Goal: Task Accomplishment & Management: Manage account settings

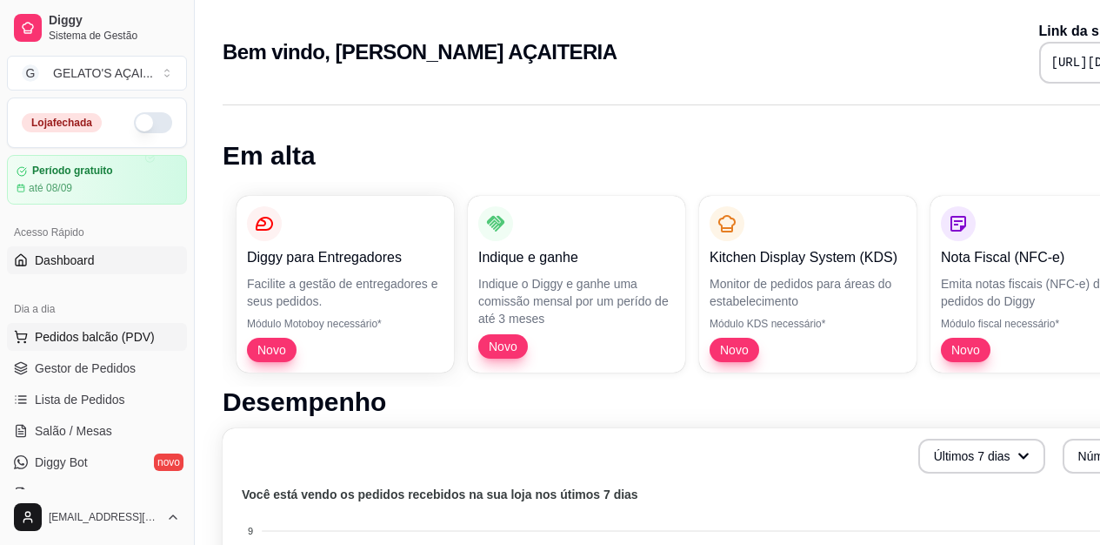
click at [123, 334] on span "Pedidos balcão (PDV)" at bounding box center [95, 336] width 120 height 17
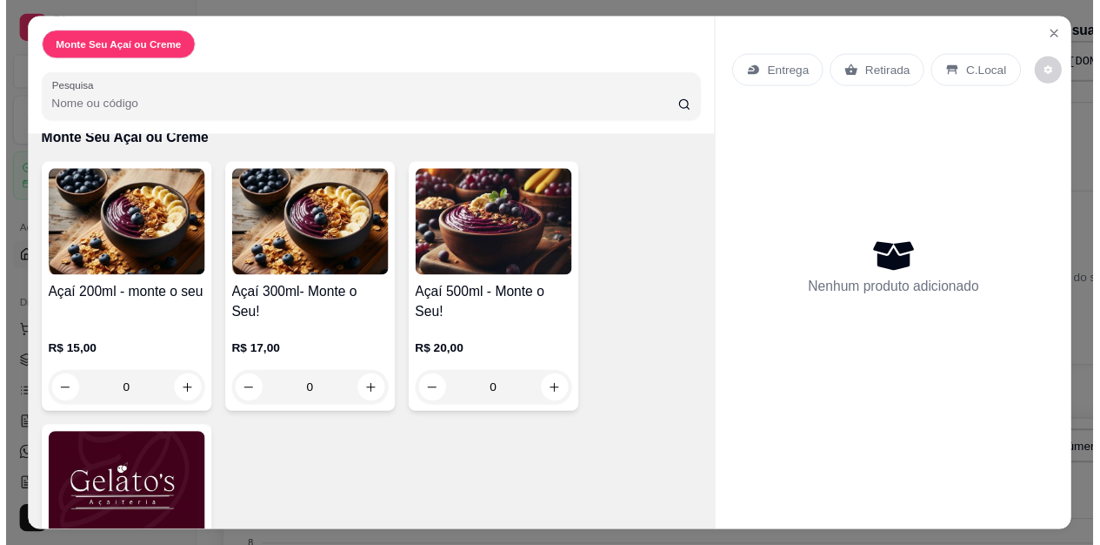
scroll to position [191, 0]
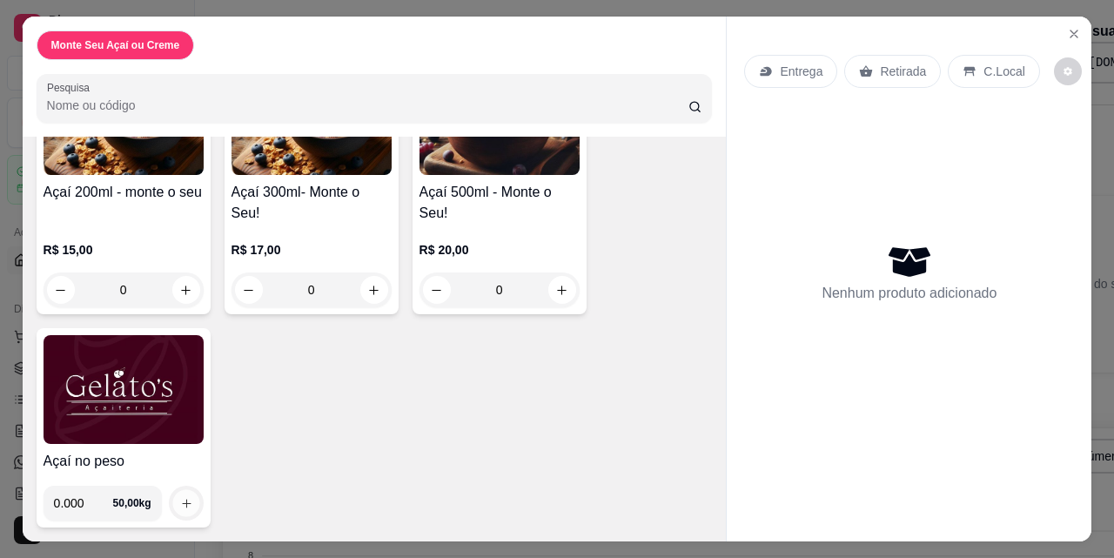
click at [183, 498] on icon "increase-product-quantity" at bounding box center [186, 502] width 9 height 9
click at [84, 400] on img at bounding box center [123, 389] width 160 height 109
click at [1075, 30] on button "Close" at bounding box center [1074, 34] width 28 height 28
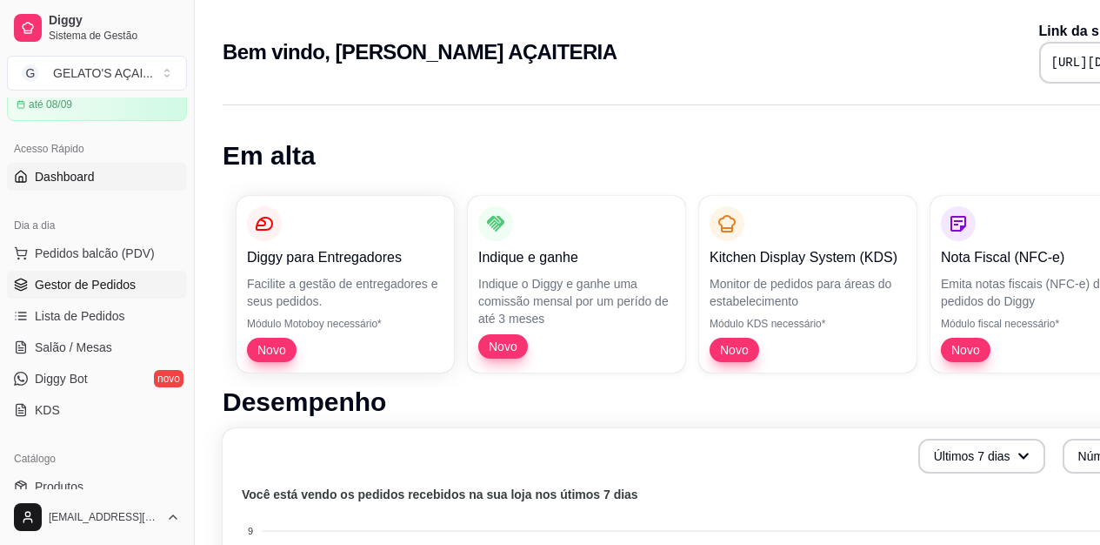
scroll to position [116, 0]
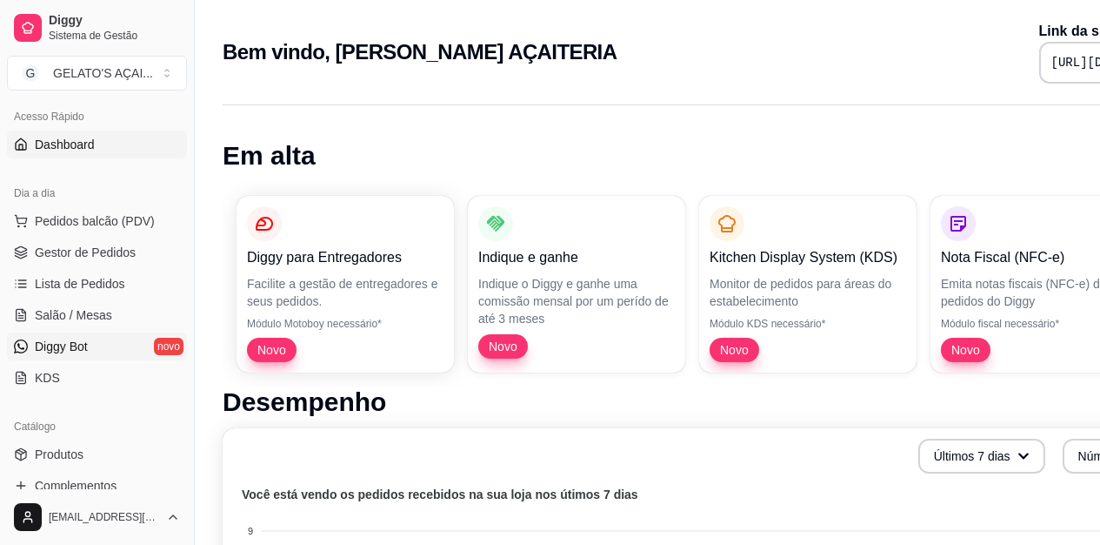
click at [108, 355] on link "Diggy Bot novo" at bounding box center [97, 346] width 180 height 28
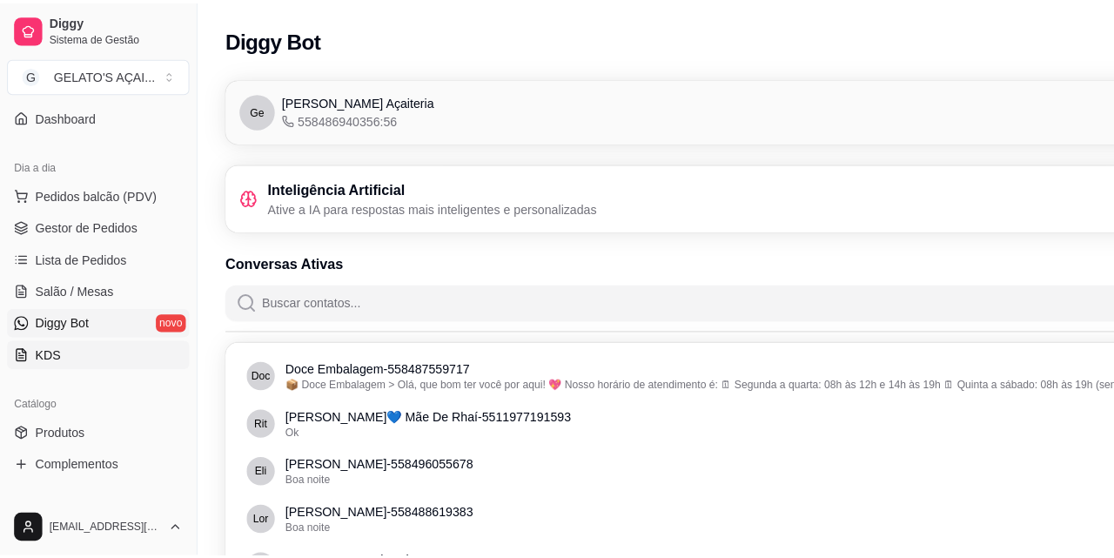
scroll to position [114, 0]
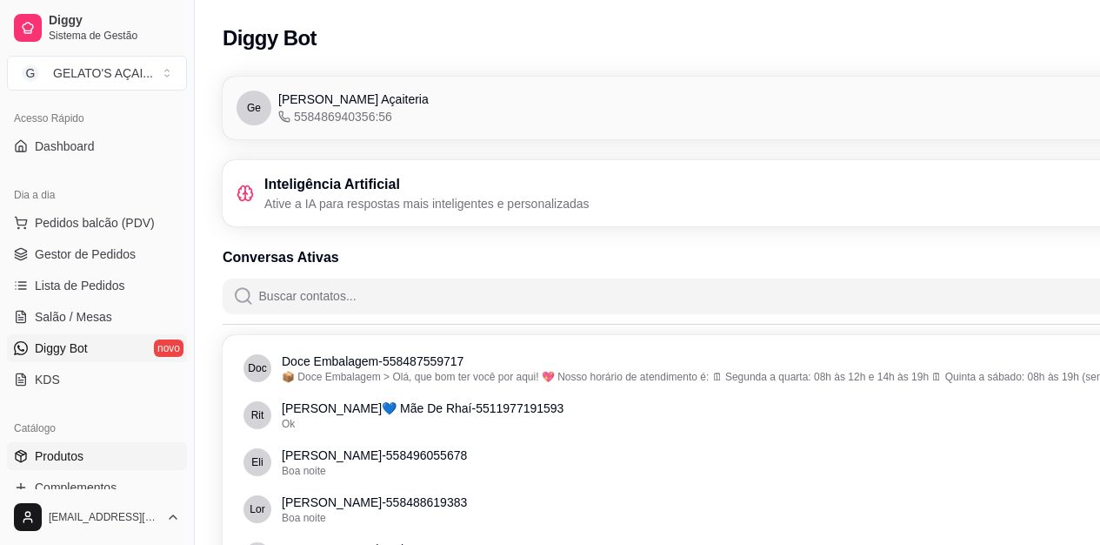
click at [97, 458] on link "Produtos" at bounding box center [97, 456] width 180 height 28
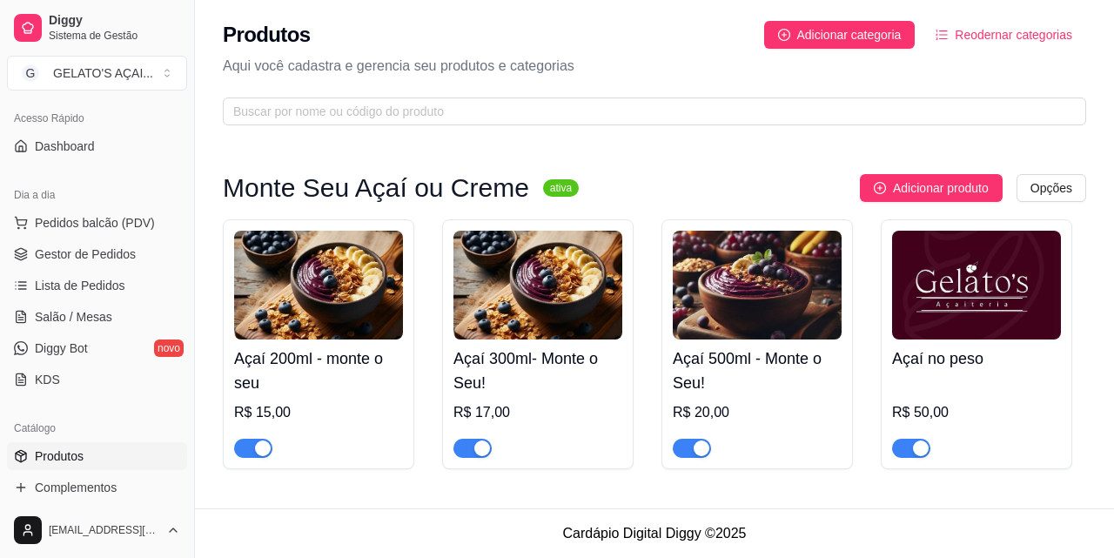
click at [330, 304] on img at bounding box center [318, 285] width 169 height 109
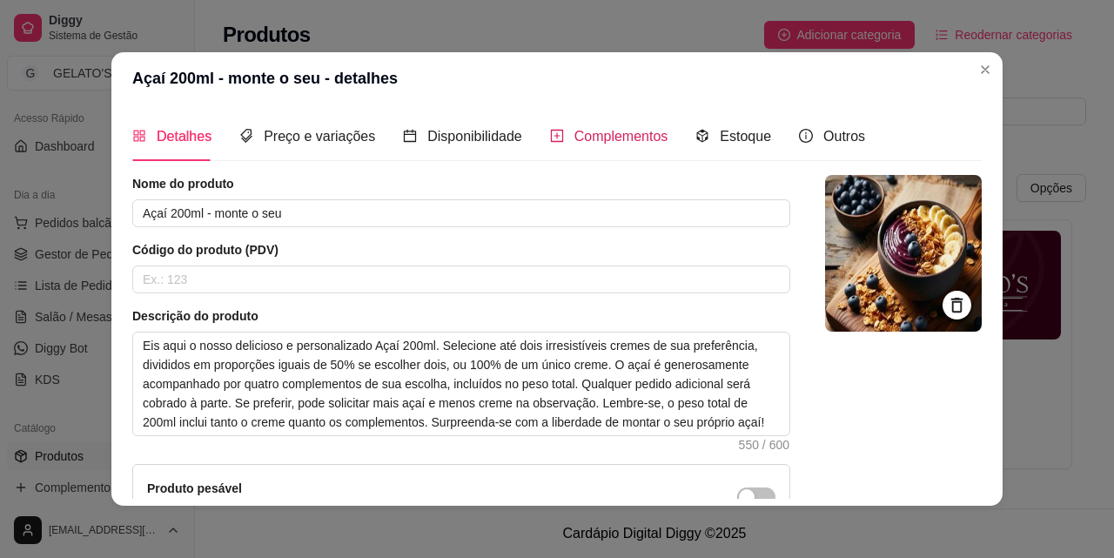
click at [614, 146] on div "Complementos" at bounding box center [609, 136] width 118 height 22
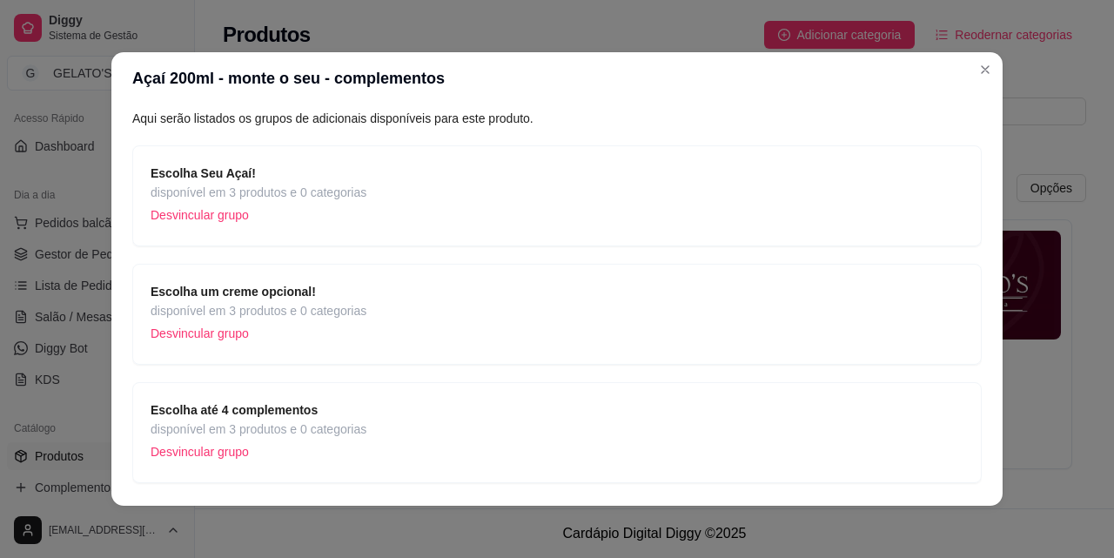
scroll to position [116, 0]
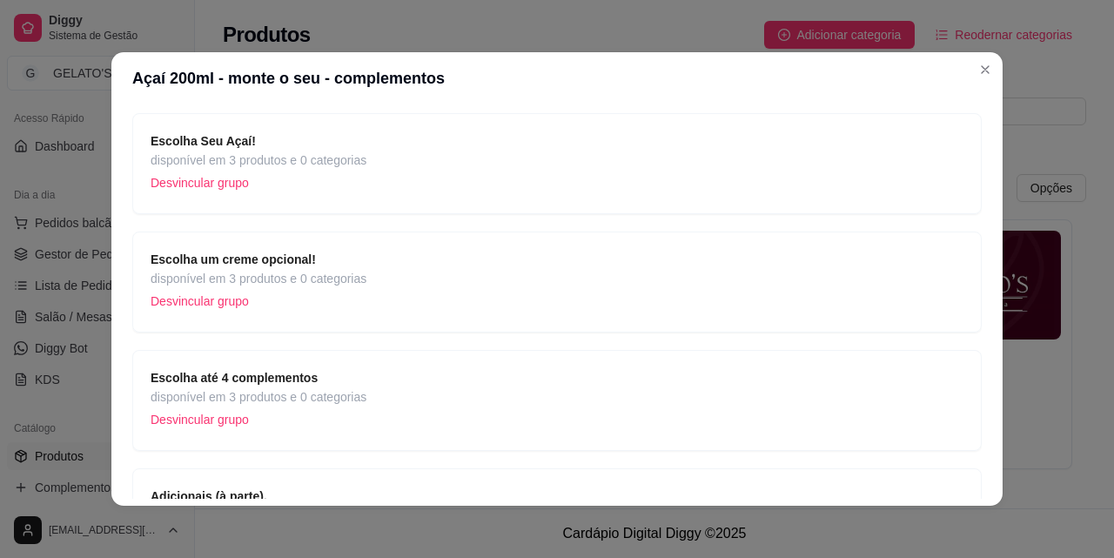
click at [271, 161] on span "disponível em 3 produtos e 0 categorias" at bounding box center [259, 160] width 216 height 19
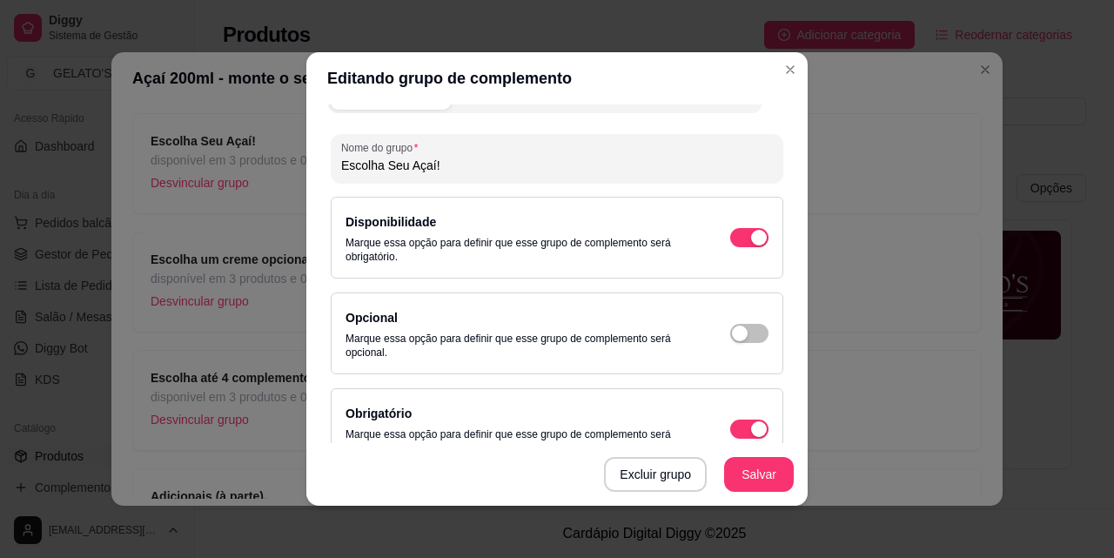
scroll to position [0, 0]
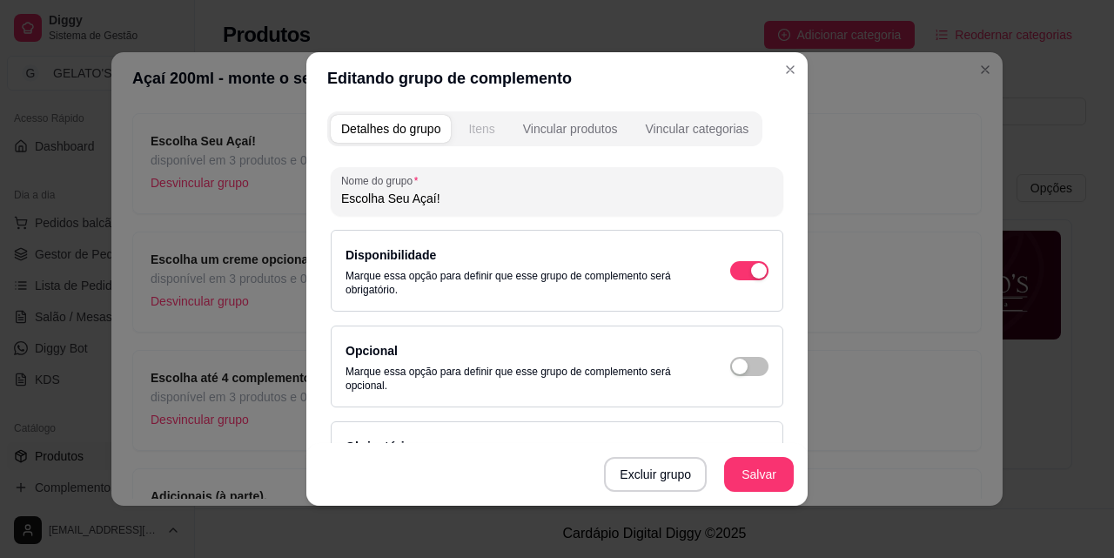
click at [470, 124] on div "Itens" at bounding box center [481, 128] width 26 height 17
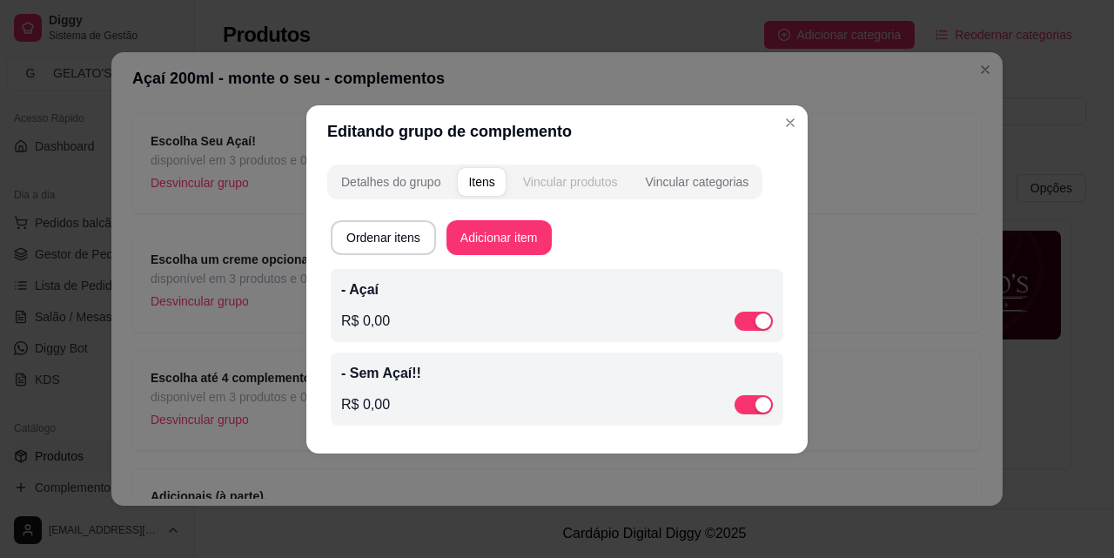
click at [562, 185] on div "Vincular produtos" at bounding box center [570, 181] width 95 height 17
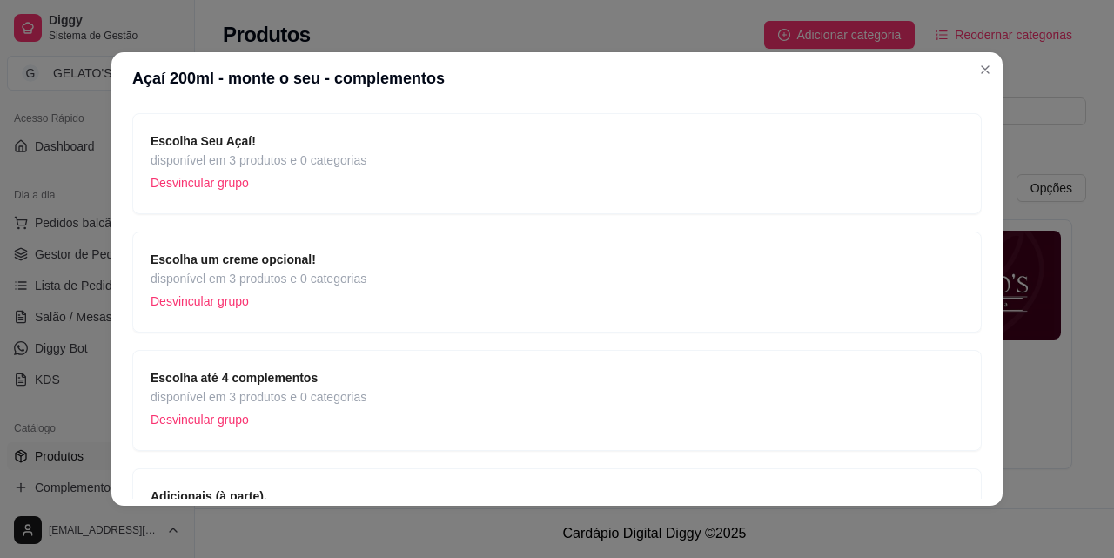
scroll to position [232, 0]
click at [336, 262] on span "Escolha até 4 complementos" at bounding box center [259, 260] width 216 height 19
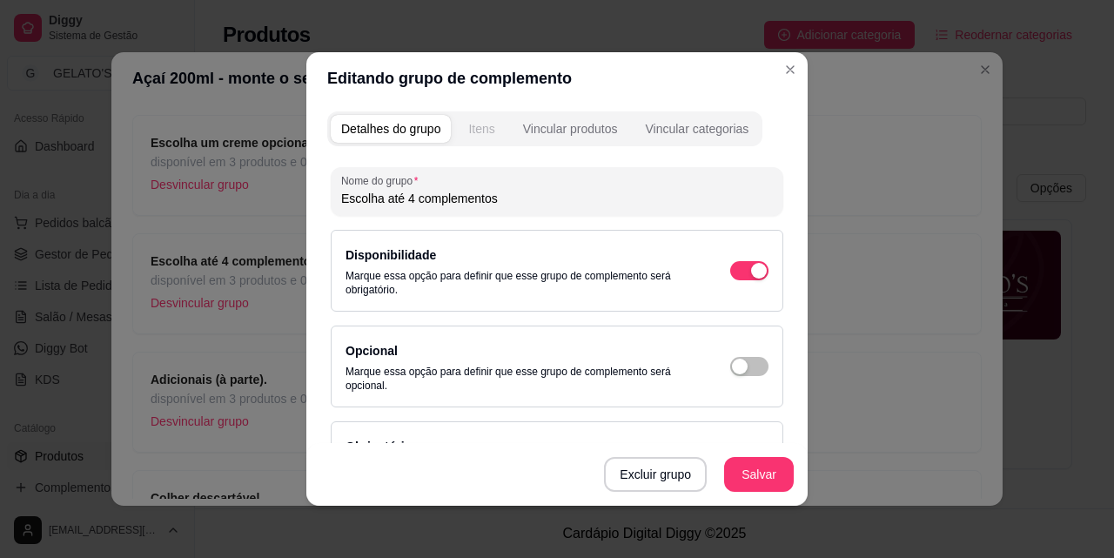
click at [474, 120] on div "Itens" at bounding box center [481, 128] width 26 height 17
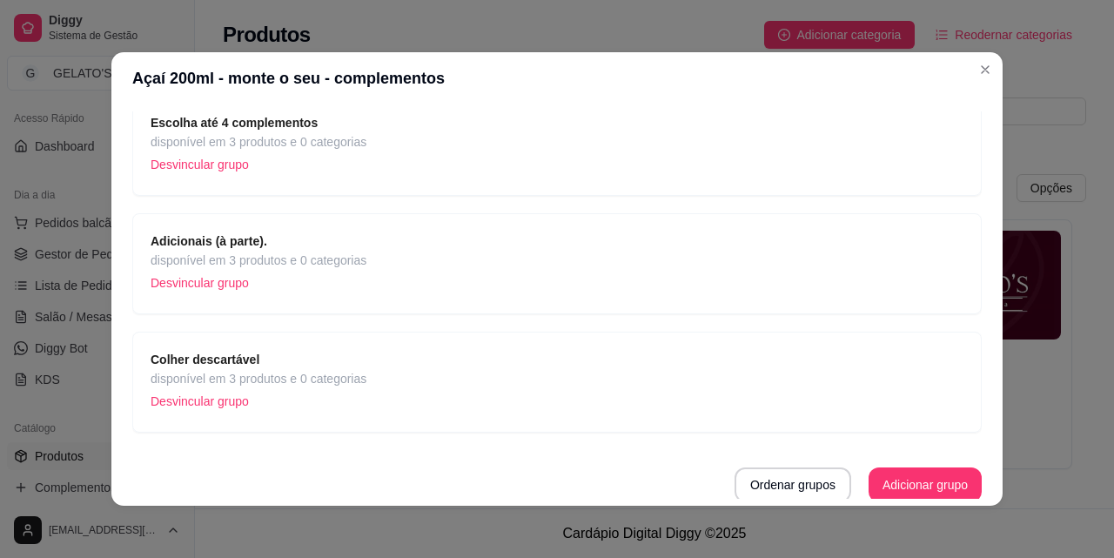
scroll to position [374, 0]
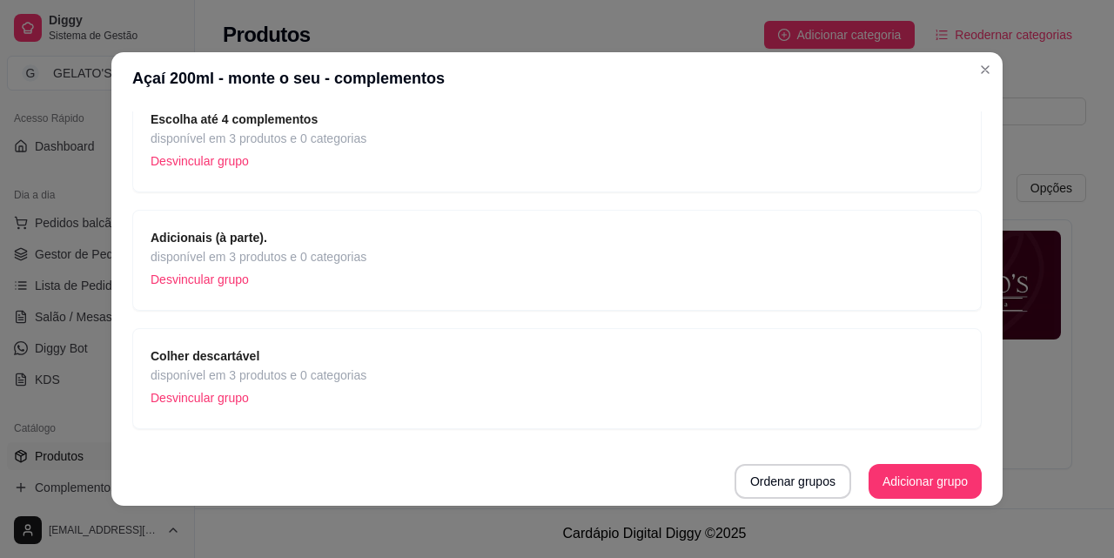
click at [284, 261] on span "disponível em 3 produtos e 0 categorias" at bounding box center [259, 256] width 216 height 19
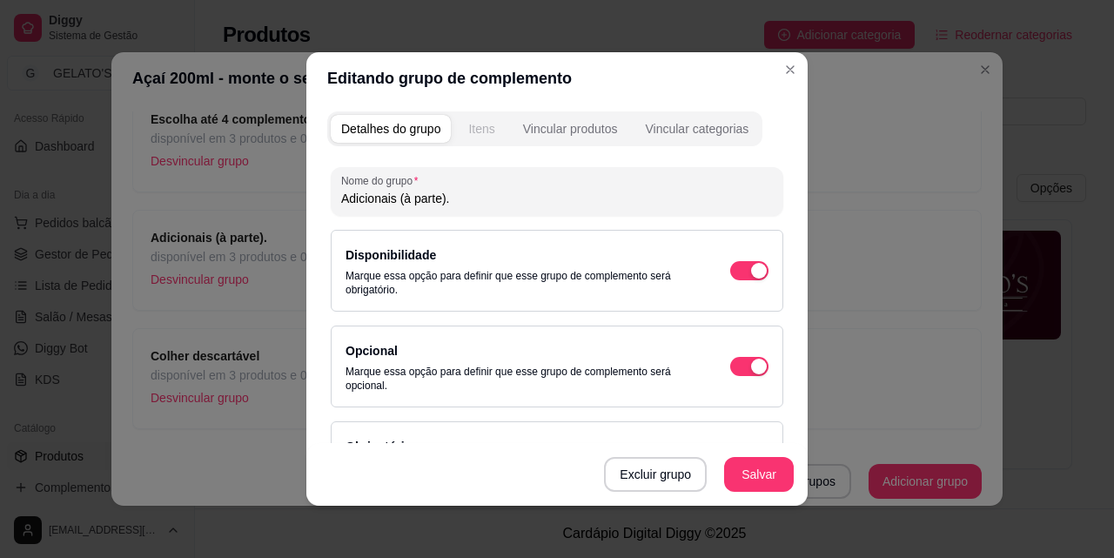
click at [485, 130] on div "Itens" at bounding box center [481, 128] width 26 height 17
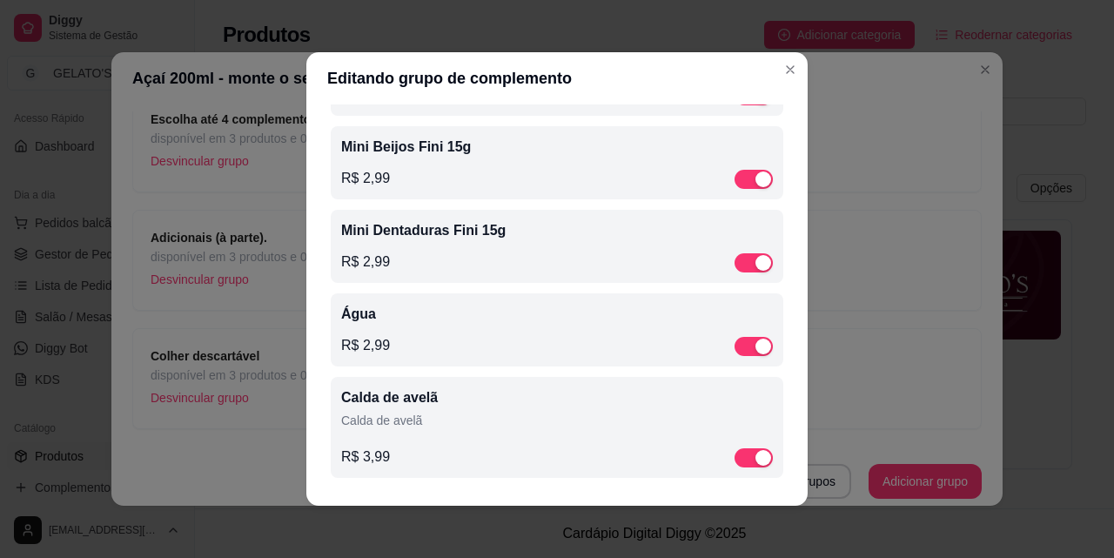
scroll to position [1021, 0]
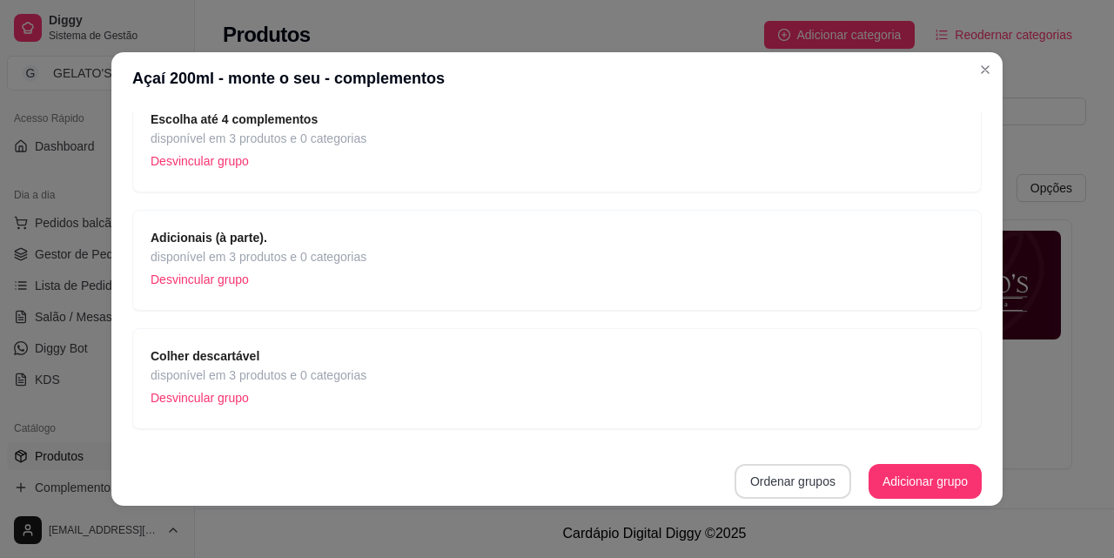
click at [769, 478] on button "Ordenar grupos" at bounding box center [792, 481] width 117 height 35
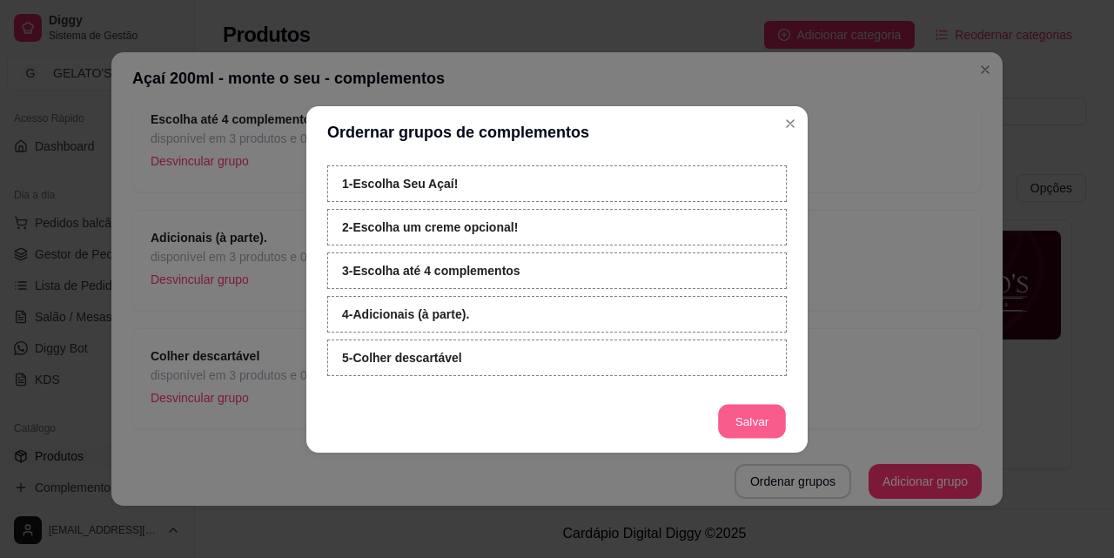
click at [767, 424] on button "Salvar" at bounding box center [752, 421] width 68 height 34
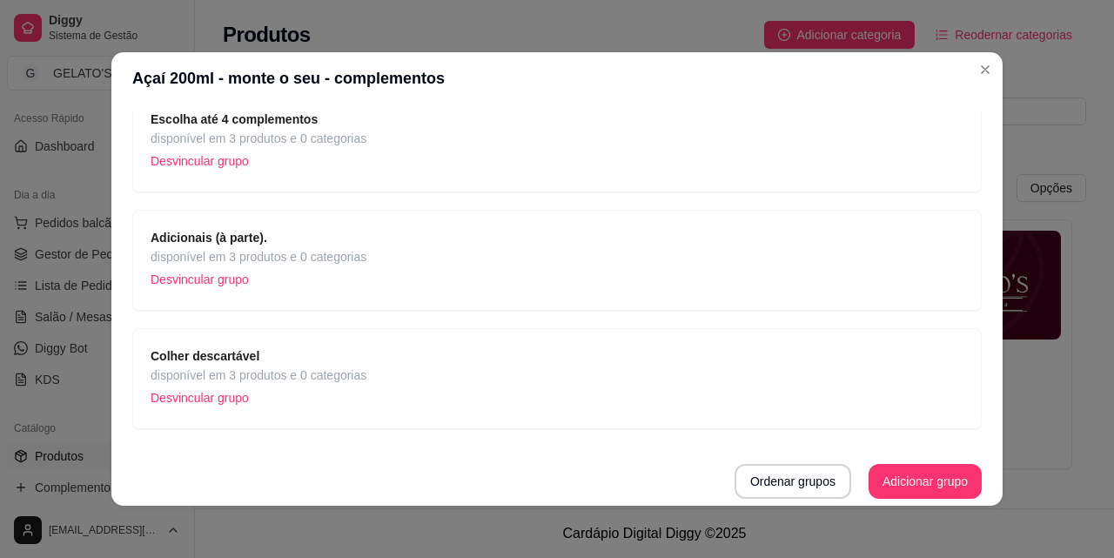
click at [290, 236] on span "Adicionais (à parte)." at bounding box center [259, 237] width 216 height 19
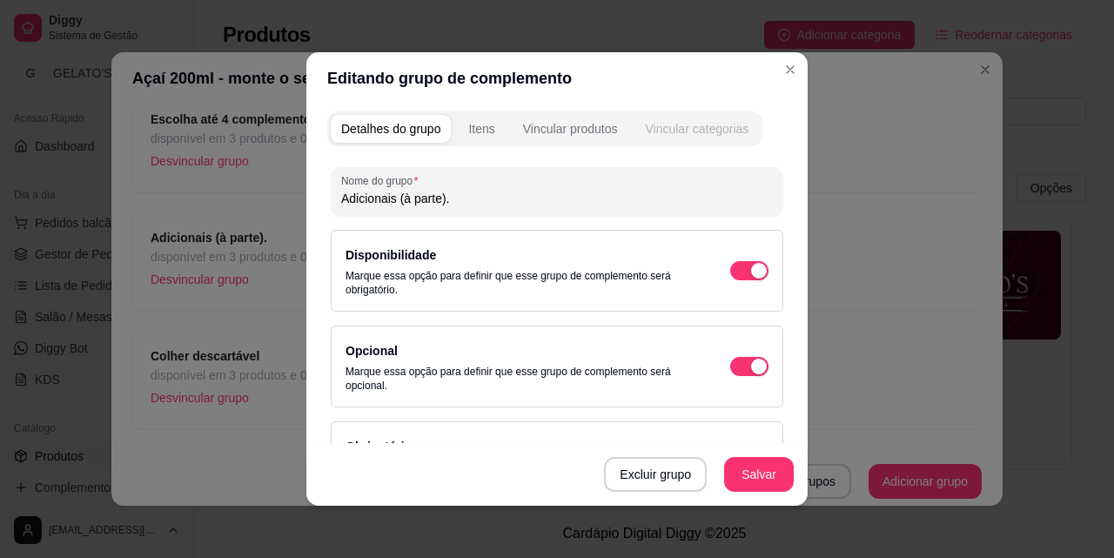
click at [709, 130] on div "Vincular categorias" at bounding box center [697, 128] width 104 height 17
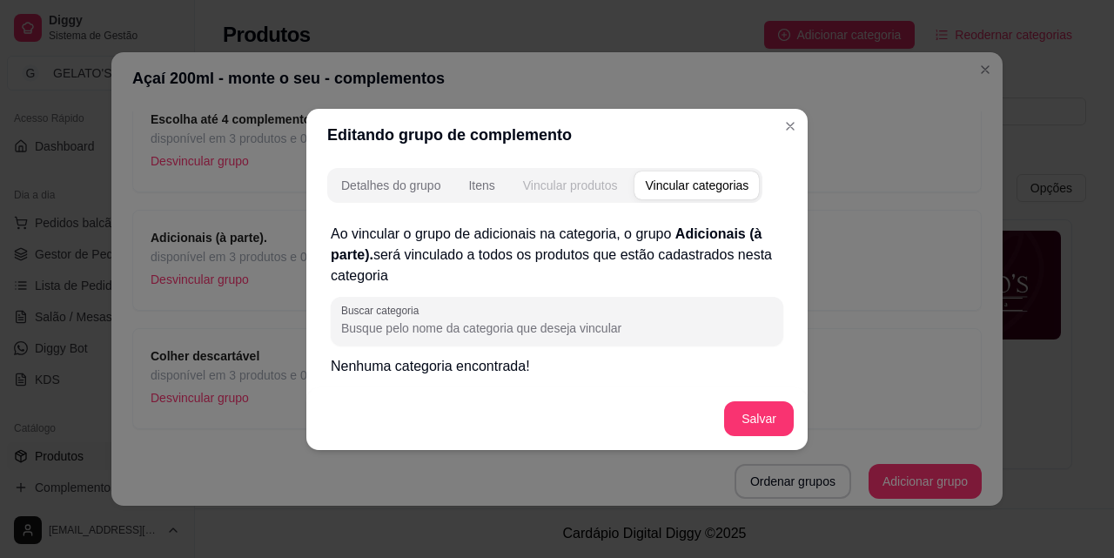
click at [571, 180] on div "Vincular produtos" at bounding box center [570, 185] width 95 height 17
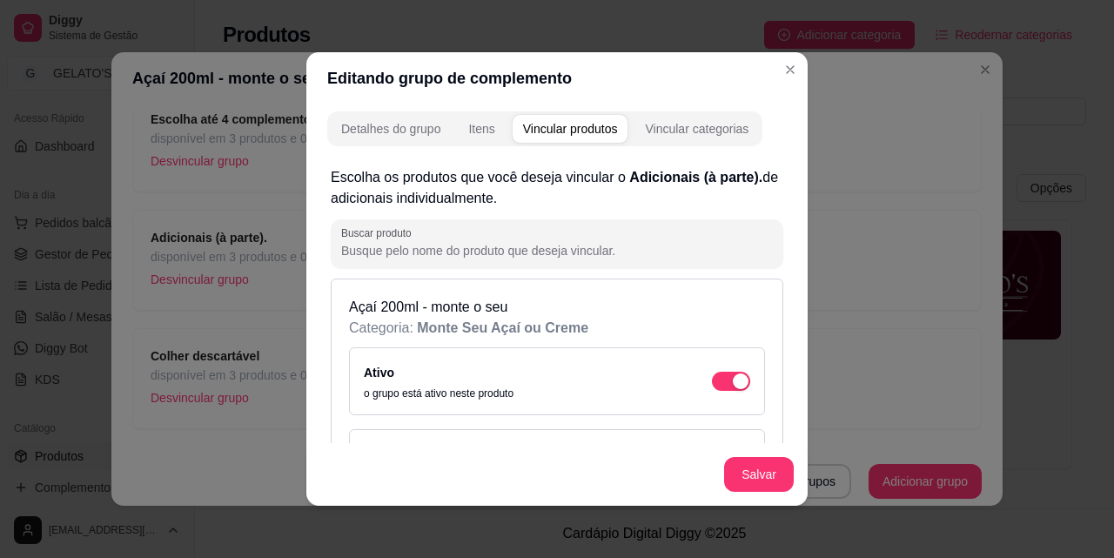
click at [479, 131] on div "Itens" at bounding box center [481, 128] width 26 height 17
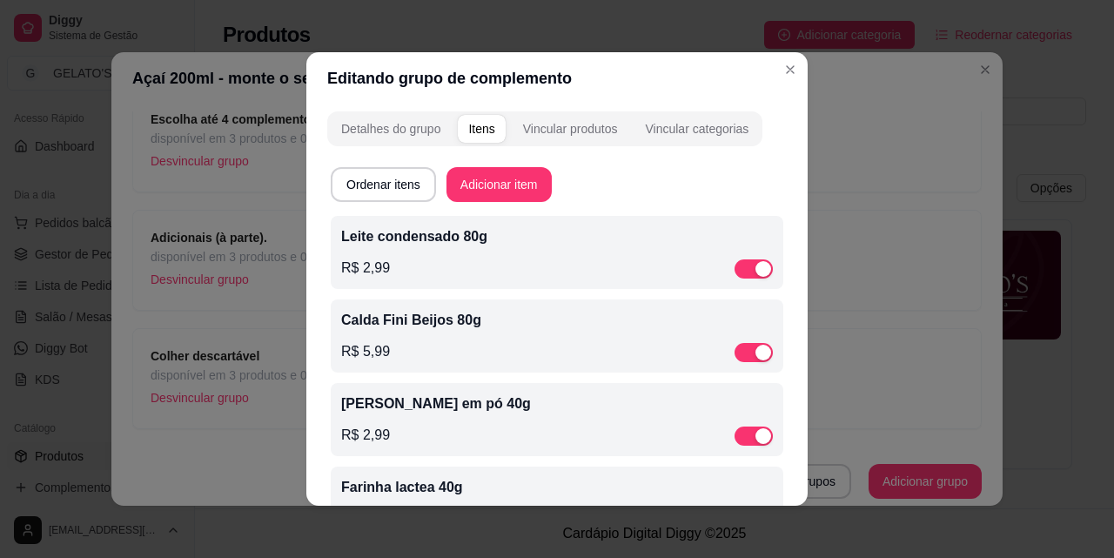
click at [358, 270] on p "R$ 2,99" at bounding box center [365, 268] width 49 height 21
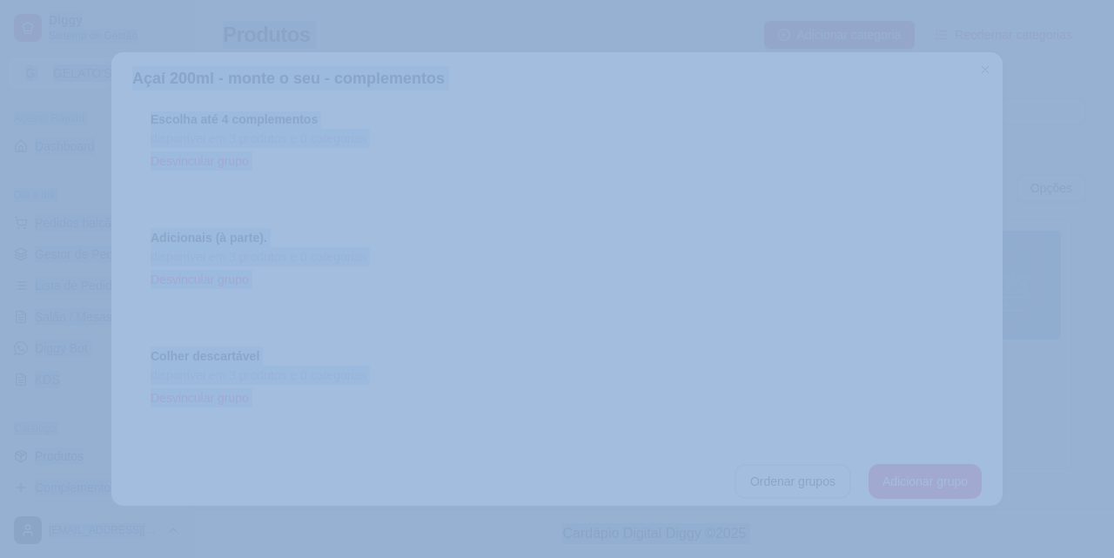
click at [358, 270] on div at bounding box center [398, 235] width 141 height 141
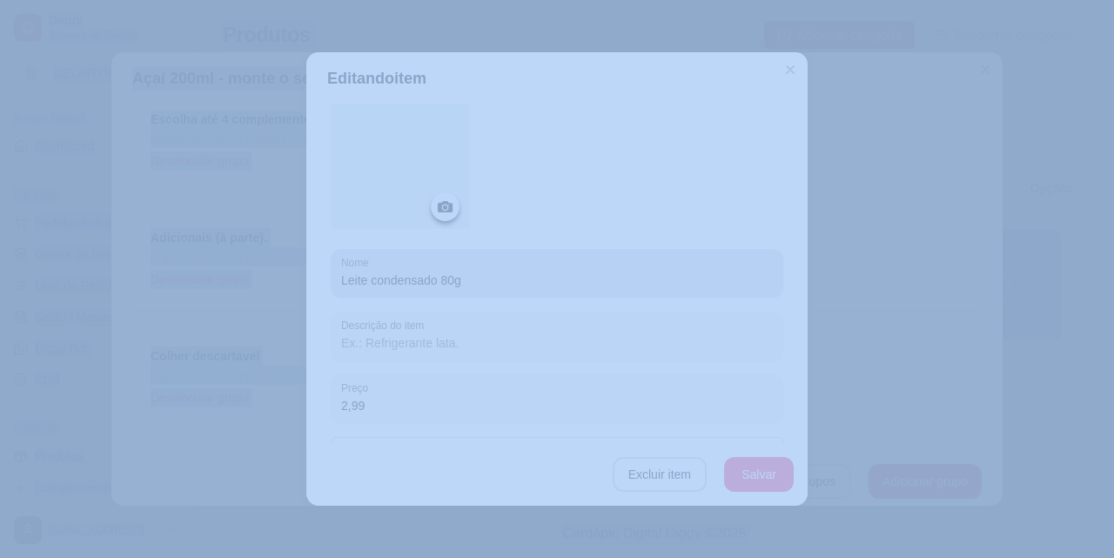
scroll to position [116, 0]
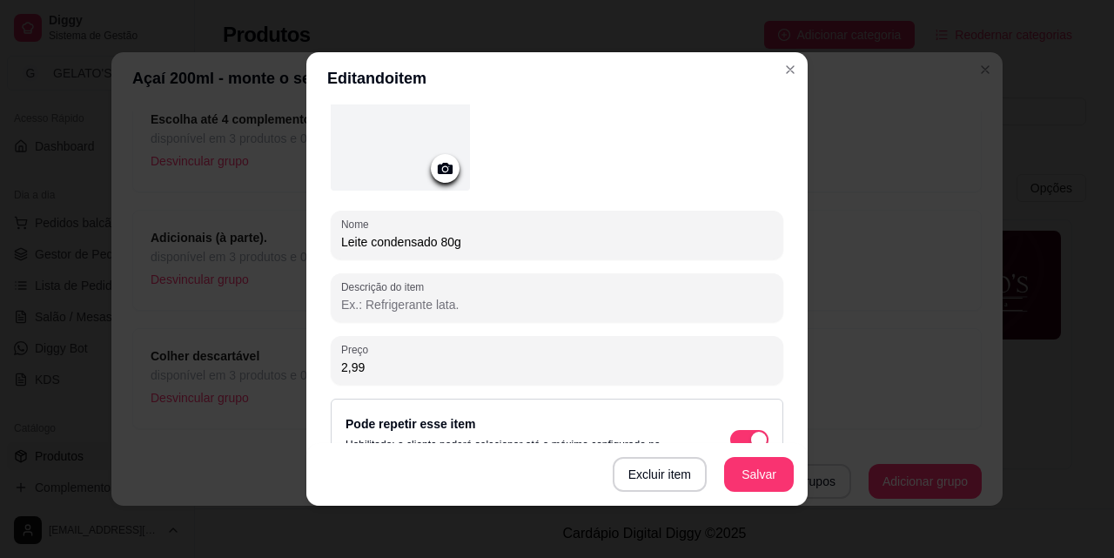
drag, startPoint x: 375, startPoint y: 371, endPoint x: 304, endPoint y: 350, distance: 74.6
click at [306, 350] on div "Detalhes do item Gerenciar estoque Nome Leite condensado 80g Descrição do item …" at bounding box center [556, 304] width 501 height 401
type input "3,00"
click at [733, 478] on button "Salvar" at bounding box center [759, 475] width 68 height 34
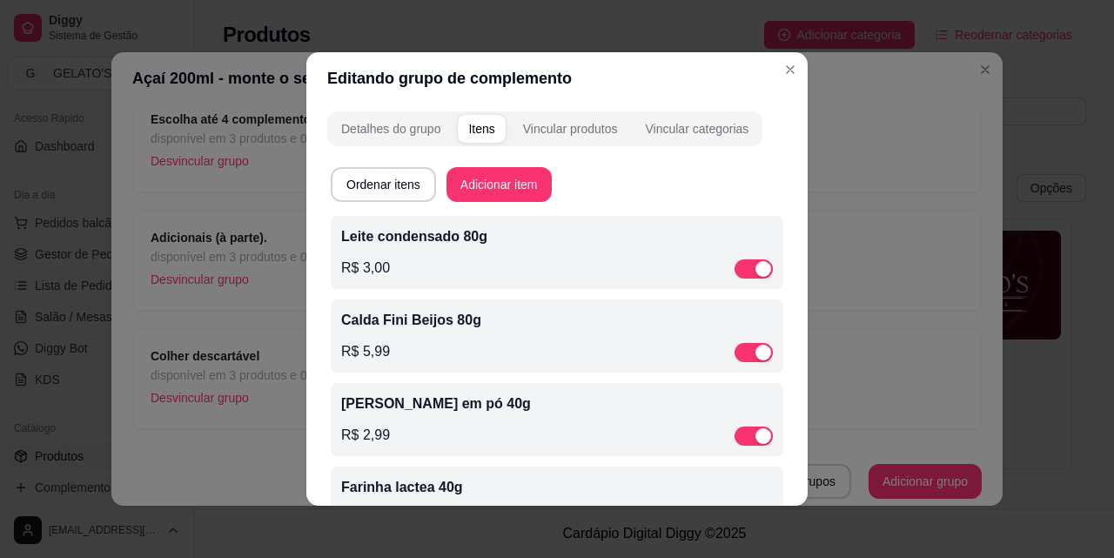
click at [406, 324] on p "Calda Fini Beijos 80g" at bounding box center [556, 320] width 431 height 21
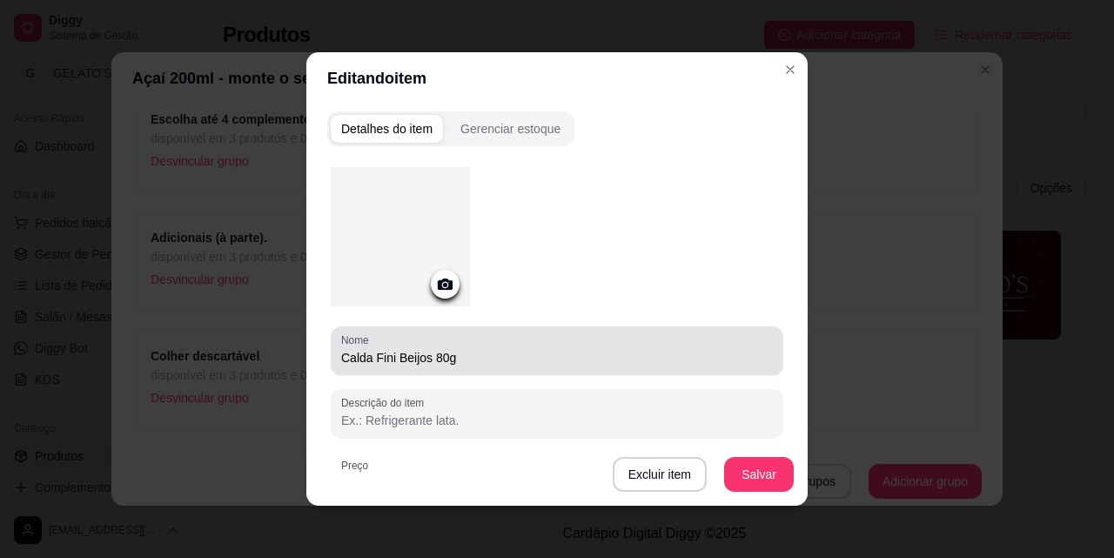
click at [475, 355] on input "Calda Fini Beijos 80g" at bounding box center [556, 357] width 431 height 17
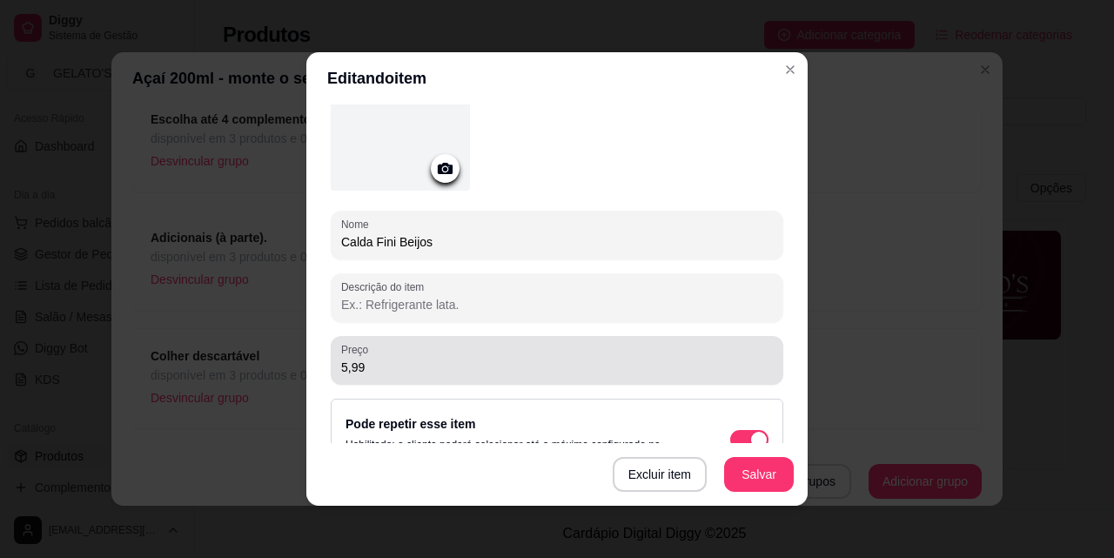
type input "Calda Fini Beijos"
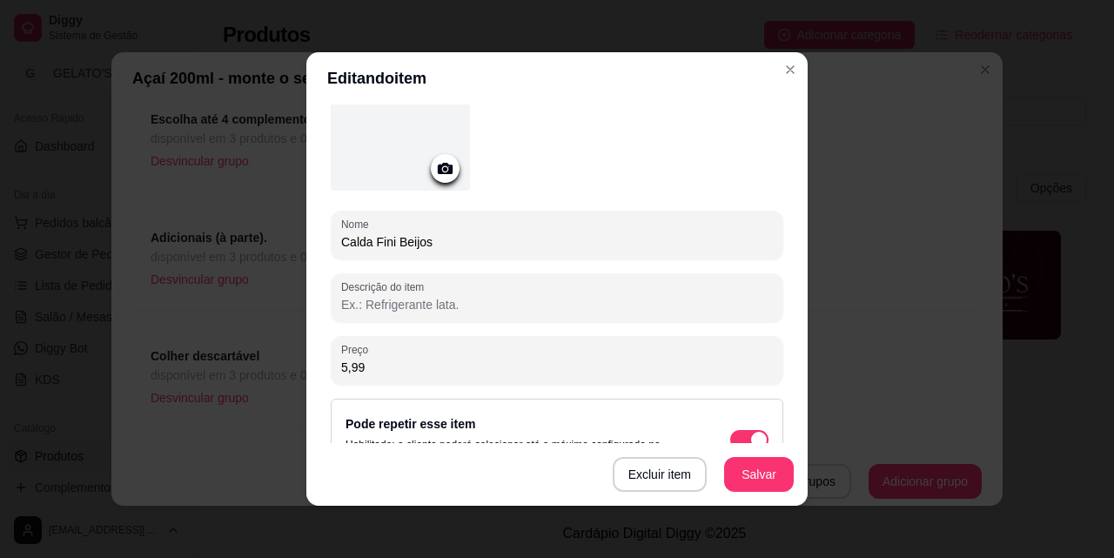
drag, startPoint x: 385, startPoint y: 367, endPoint x: 319, endPoint y: 368, distance: 65.3
click at [319, 368] on div "Detalhes do item Gerenciar estoque Nome Calda Fini Beijos Descrição do item Pre…" at bounding box center [556, 304] width 501 height 401
type input "3,50"
click at [754, 473] on button "Salvar" at bounding box center [759, 474] width 70 height 35
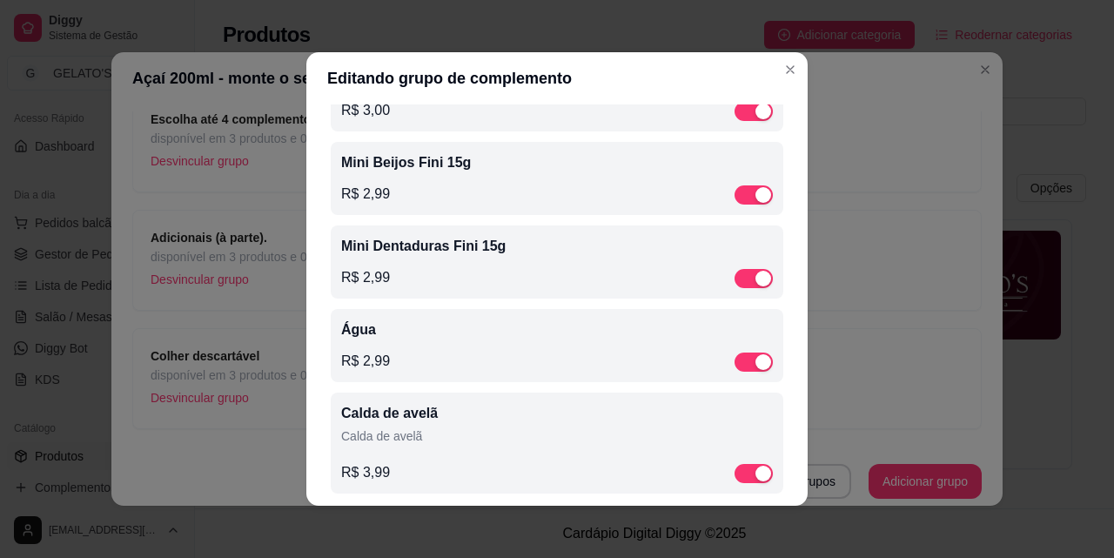
scroll to position [1021, 0]
